Goal: Navigation & Orientation: Find specific page/section

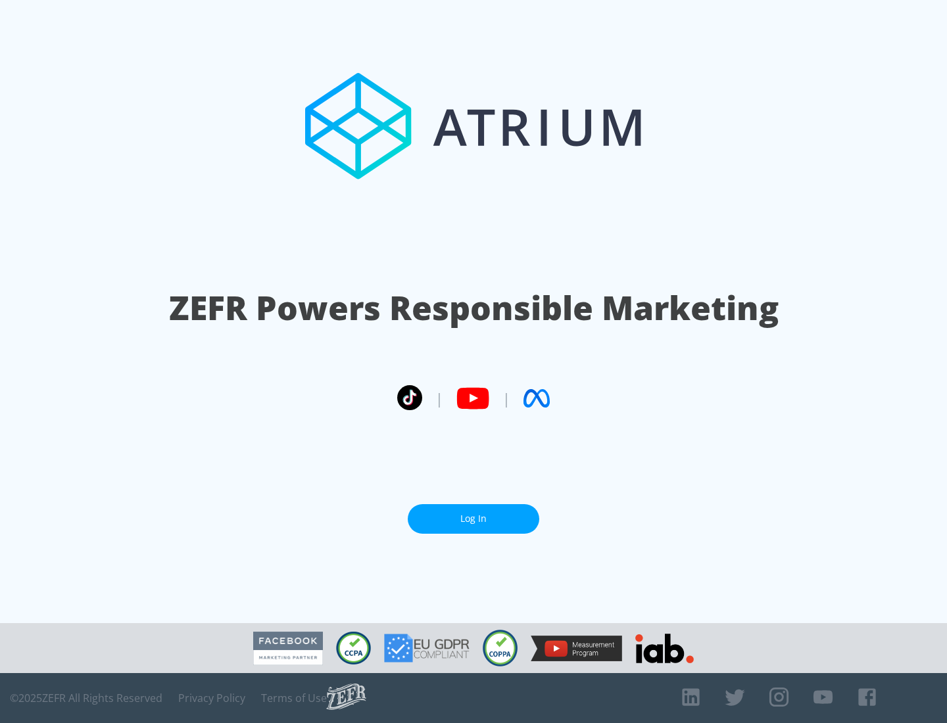
click at [473, 519] on link "Log In" at bounding box center [473, 519] width 131 height 30
